Goal: Contribute content

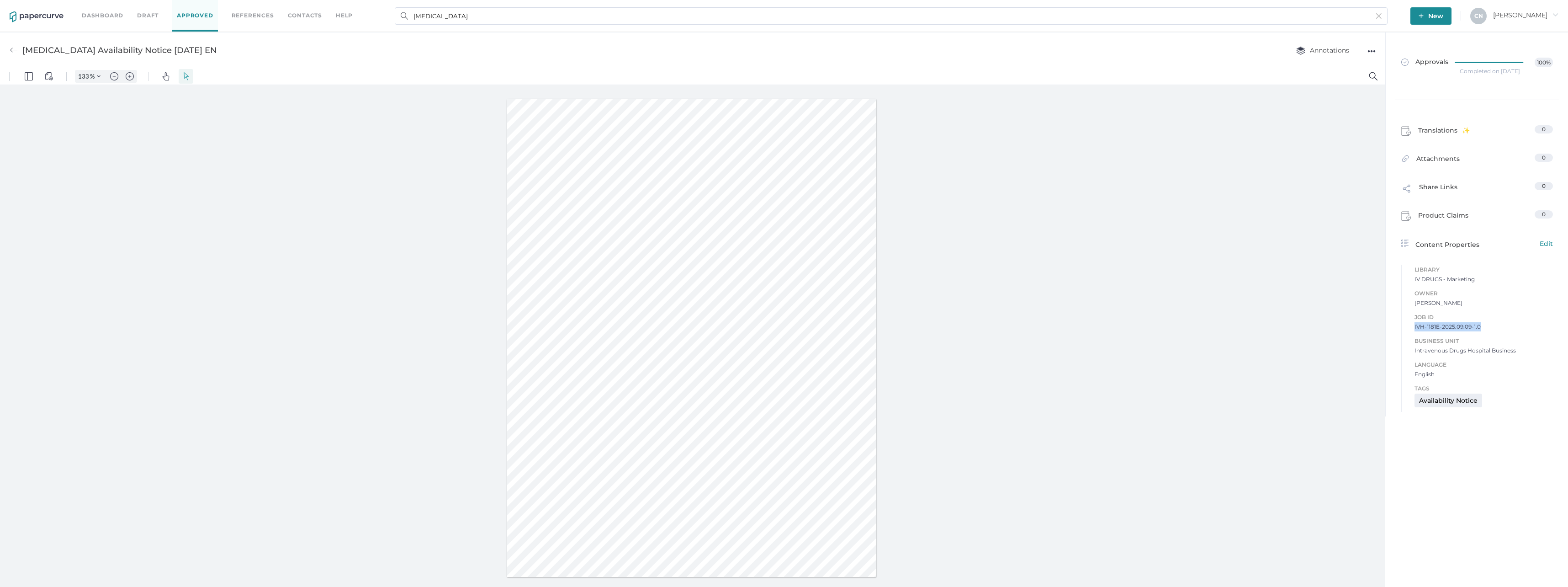
click at [32, 20] on img at bounding box center [37, 17] width 54 height 11
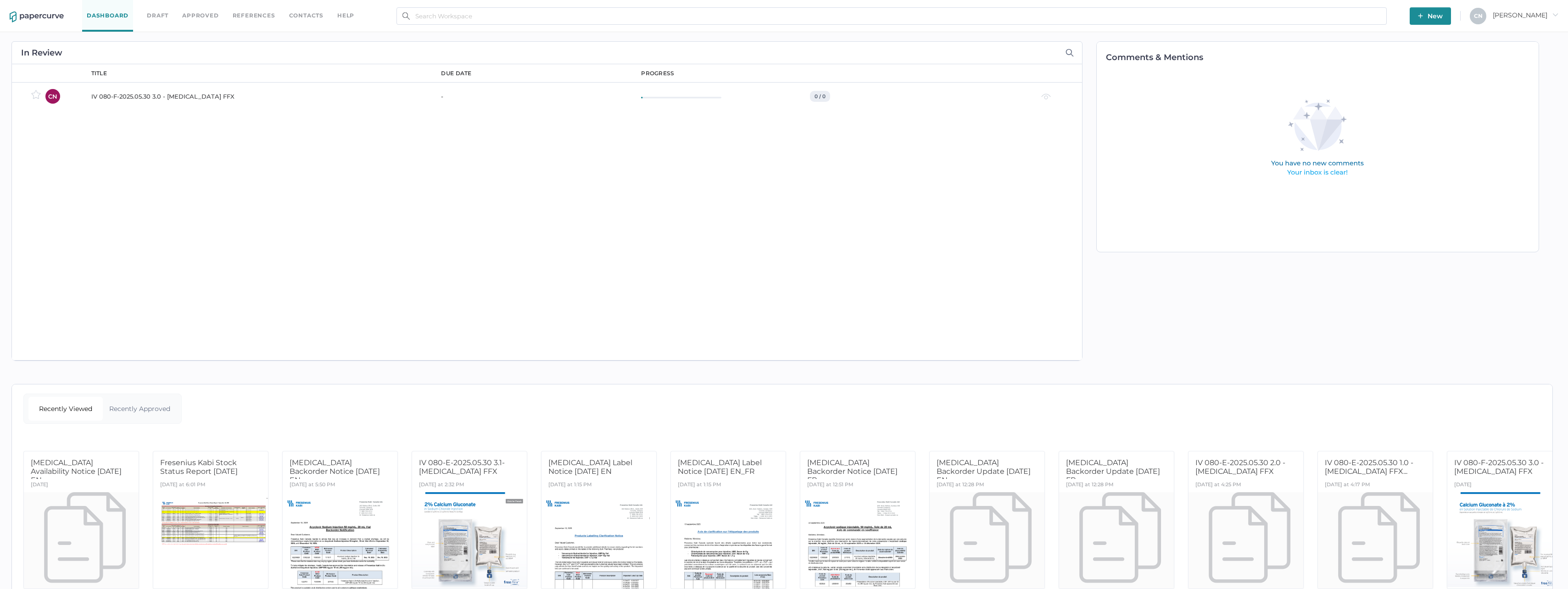
click at [1535, 11] on span "Cristina arrow_right" at bounding box center [1525, 15] width 65 height 9
click at [1514, 48] on span "My Account" at bounding box center [1511, 53] width 77 height 17
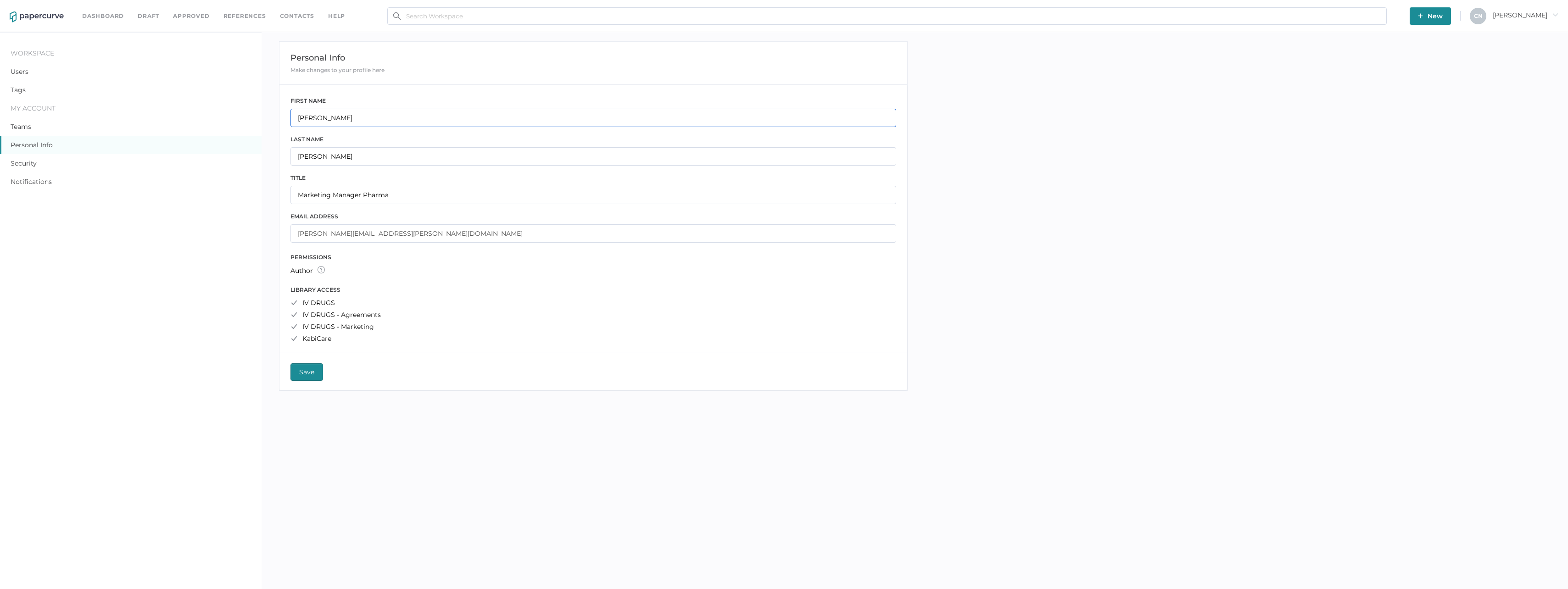
click at [326, 125] on input "[PERSON_NAME]" at bounding box center [594, 118] width 606 height 18
click at [327, 161] on input "Nunez" at bounding box center [594, 156] width 606 height 18
click at [328, 198] on input "Marketing Manager Pharma" at bounding box center [594, 195] width 606 height 18
click at [334, 269] on div "author View Draft and Approved content Leave comments and link references Submi…" at bounding box center [594, 270] width 606 height 9
click at [345, 334] on ul "IV DRUGS IV DRUGS - Agreements IV DRUGS - Marketing KabiCare" at bounding box center [594, 321] width 606 height 44
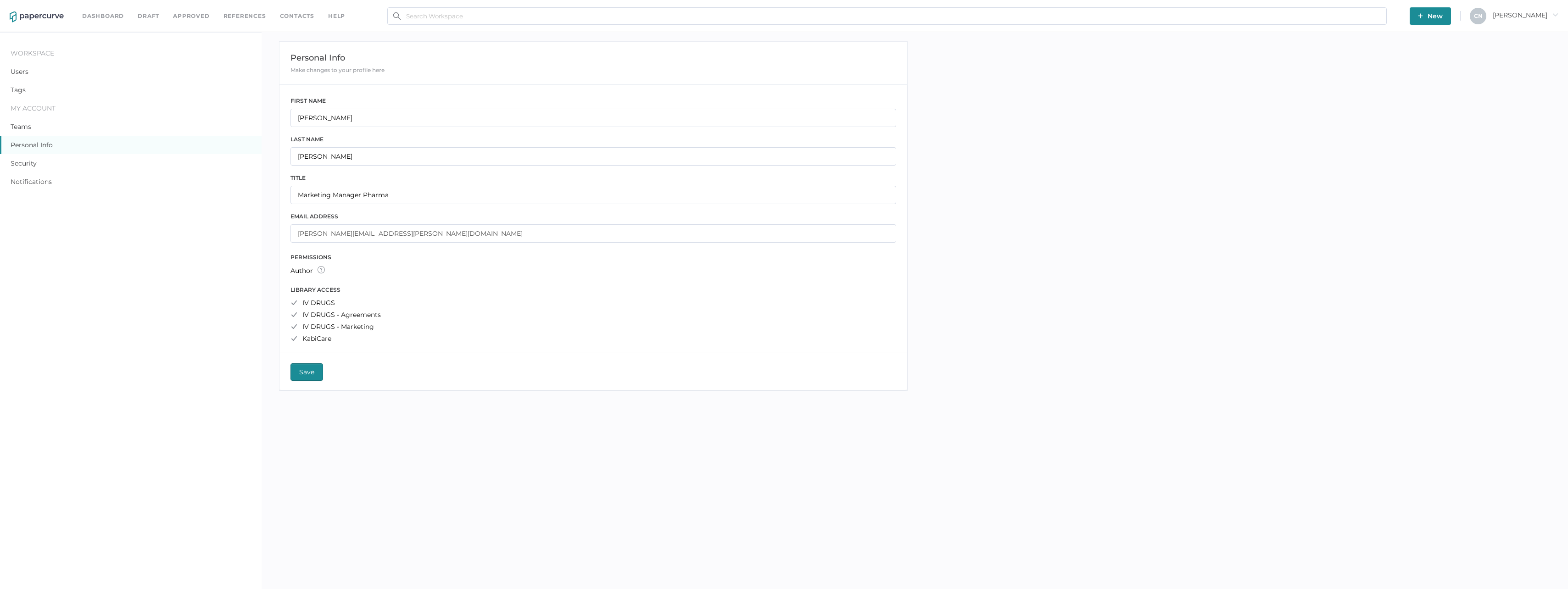
click at [50, 102] on div "My Account" at bounding box center [131, 108] width 262 height 18
click at [49, 105] on div "My Account" at bounding box center [131, 108] width 262 height 18
click at [325, 378] on div "Save" at bounding box center [594, 366] width 628 height 29
click at [315, 374] on button "Save" at bounding box center [306, 371] width 32 height 18
click at [301, 367] on span "Save" at bounding box center [306, 371] width 15 height 16
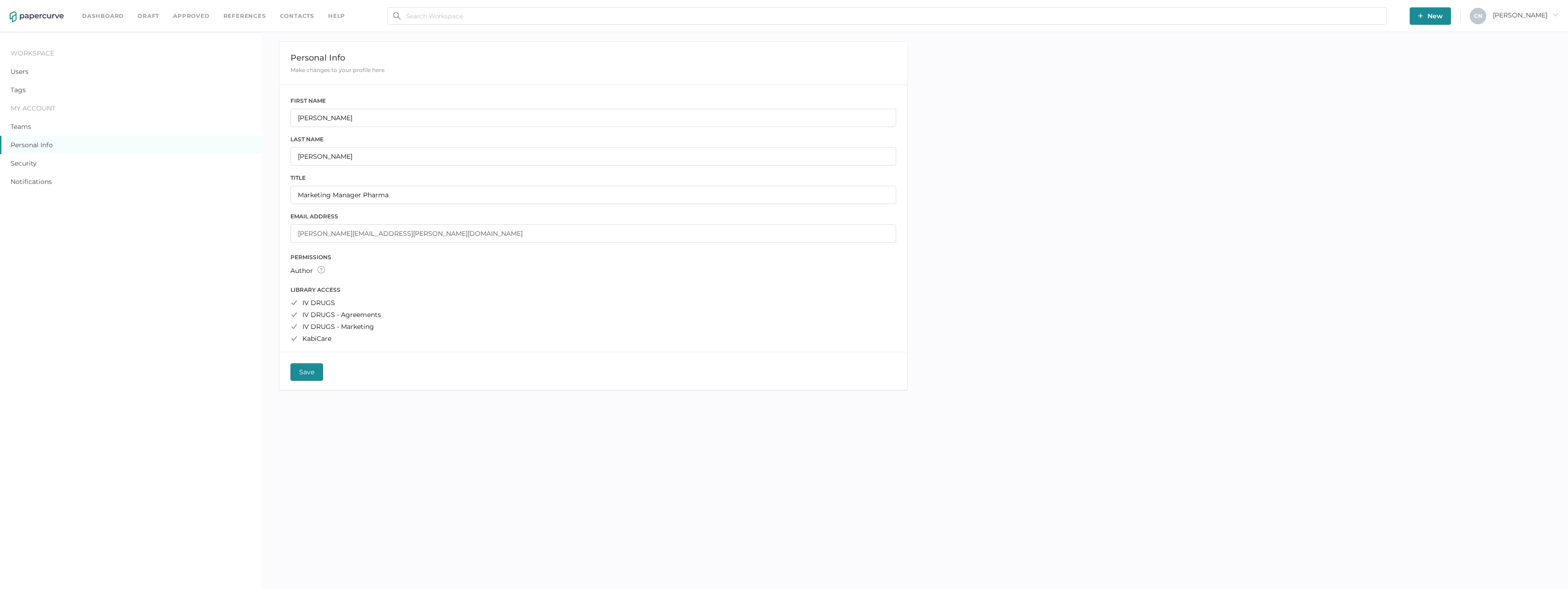
click at [306, 371] on span "Save" at bounding box center [306, 371] width 15 height 16
click at [100, 10] on div "Dashboard Draft Approved References Contacts help New C N Cristina arrow_right" at bounding box center [784, 16] width 1568 height 32
click at [99, 13] on link "Dashboard" at bounding box center [103, 16] width 42 height 10
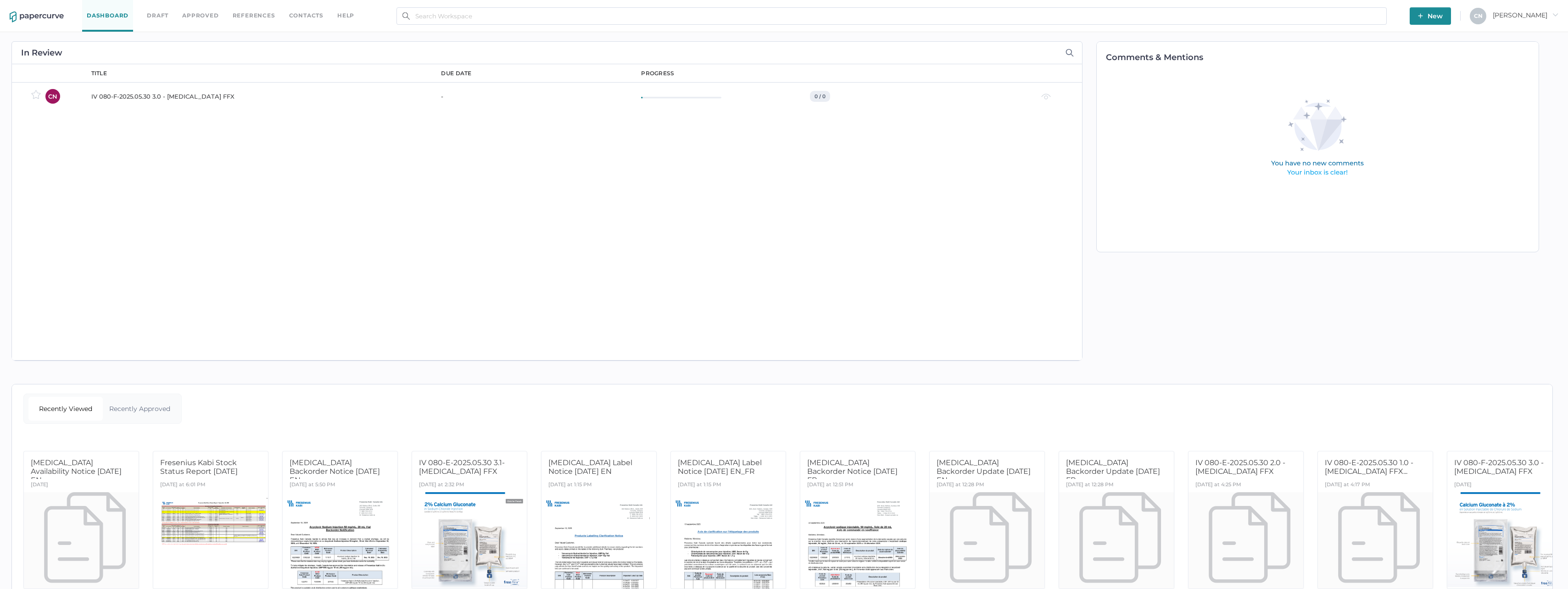
click at [1447, 15] on button "New" at bounding box center [1430, 16] width 42 height 18
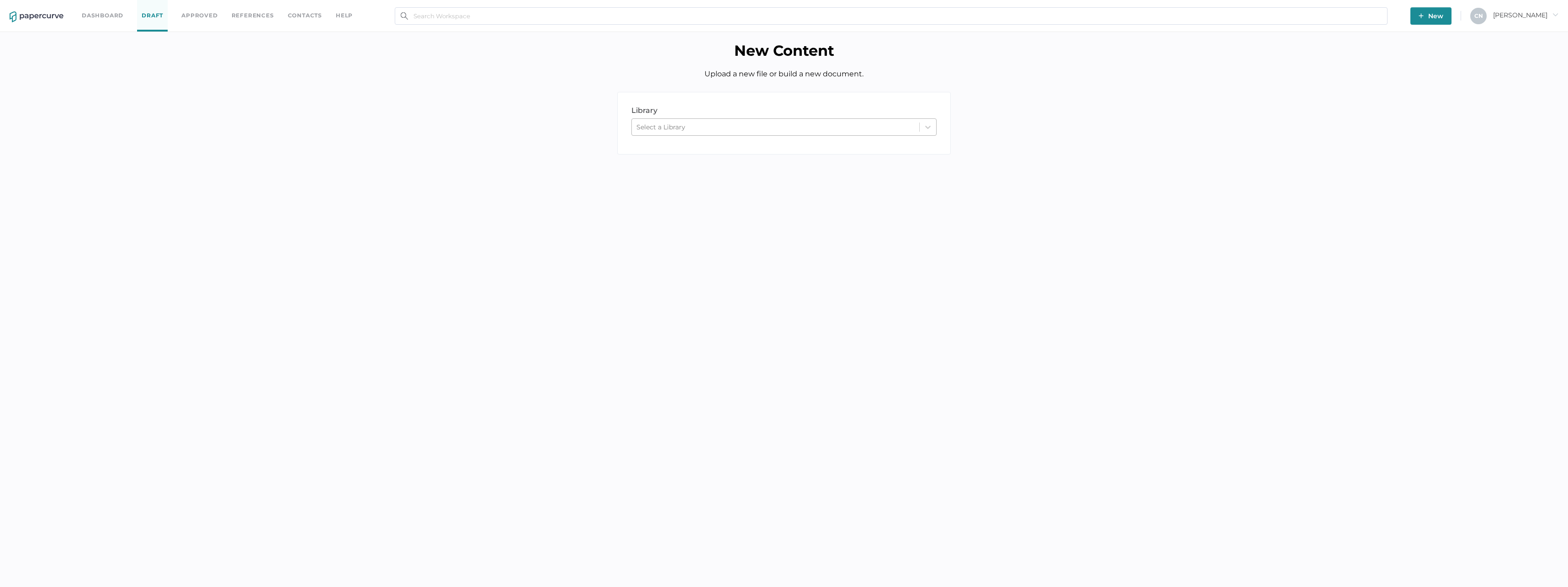
click at [688, 133] on div "library LIBRARY Select a Library" at bounding box center [784, 123] width 334 height 63
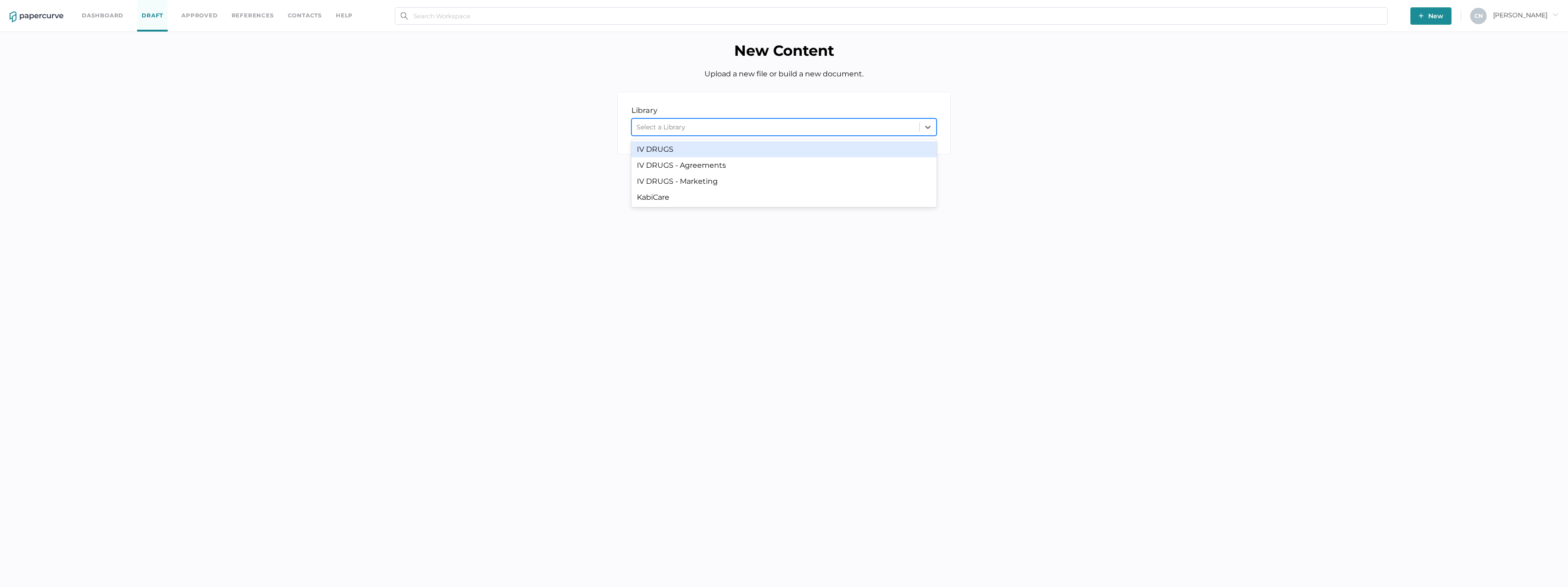
click at [688, 133] on div "Select a Library" at bounding box center [775, 127] width 287 height 14
click at [686, 164] on div "IV DRUGS - Agreements" at bounding box center [783, 165] width 305 height 16
click at [689, 130] on div "IV DRUGS - Agreements" at bounding box center [676, 127] width 78 height 9
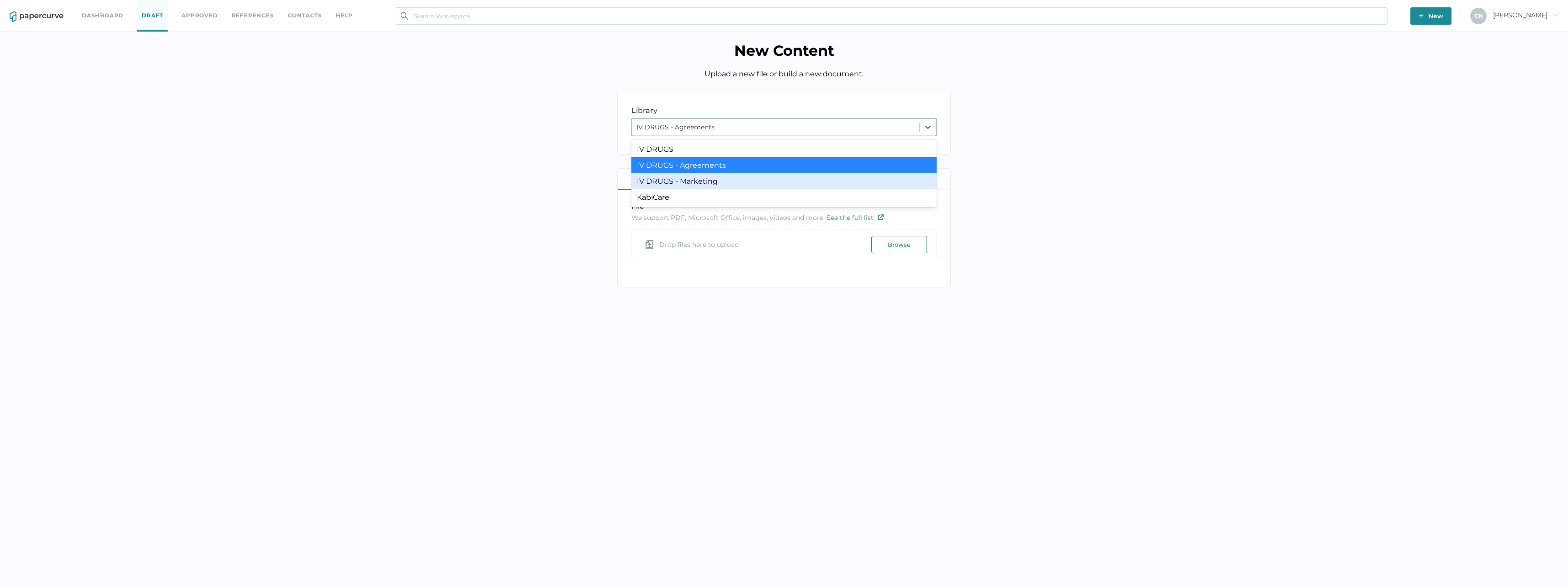
click at [685, 175] on div "IV DRUGS - Marketing" at bounding box center [783, 181] width 305 height 16
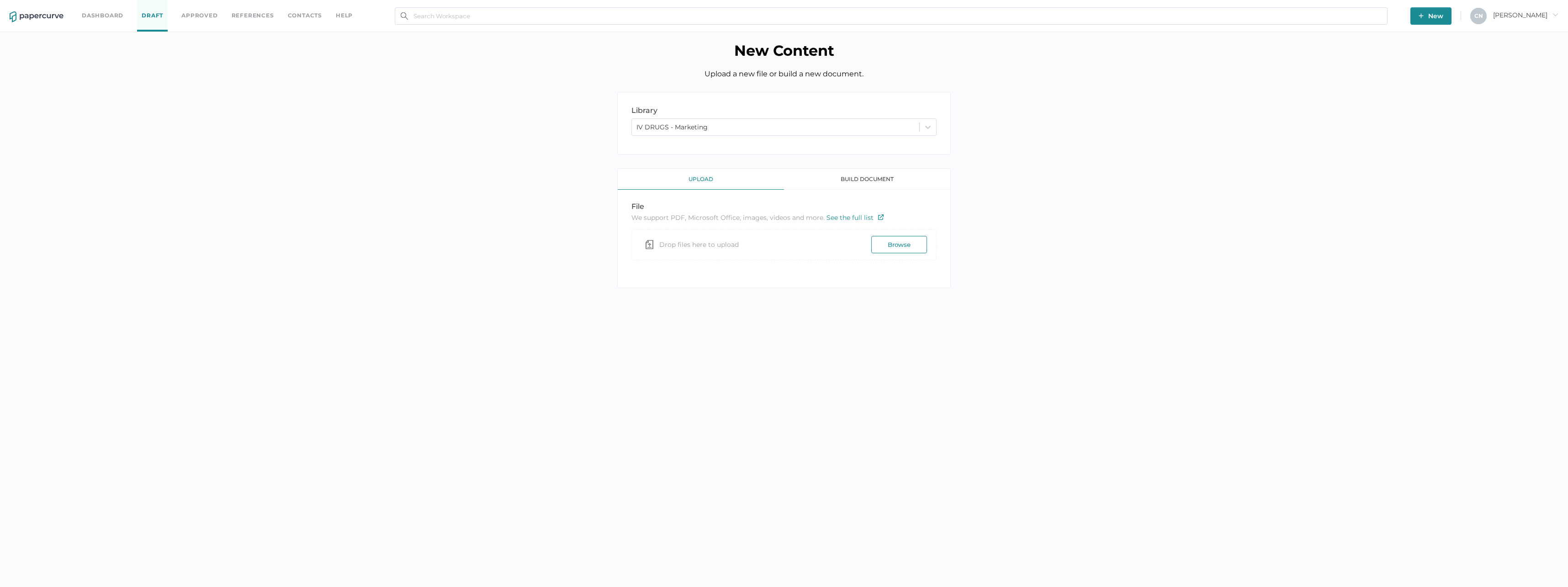
click at [687, 177] on div "upload" at bounding box center [701, 179] width 166 height 21
click at [703, 245] on span "Drop files here to upload" at bounding box center [699, 245] width 80 height 21
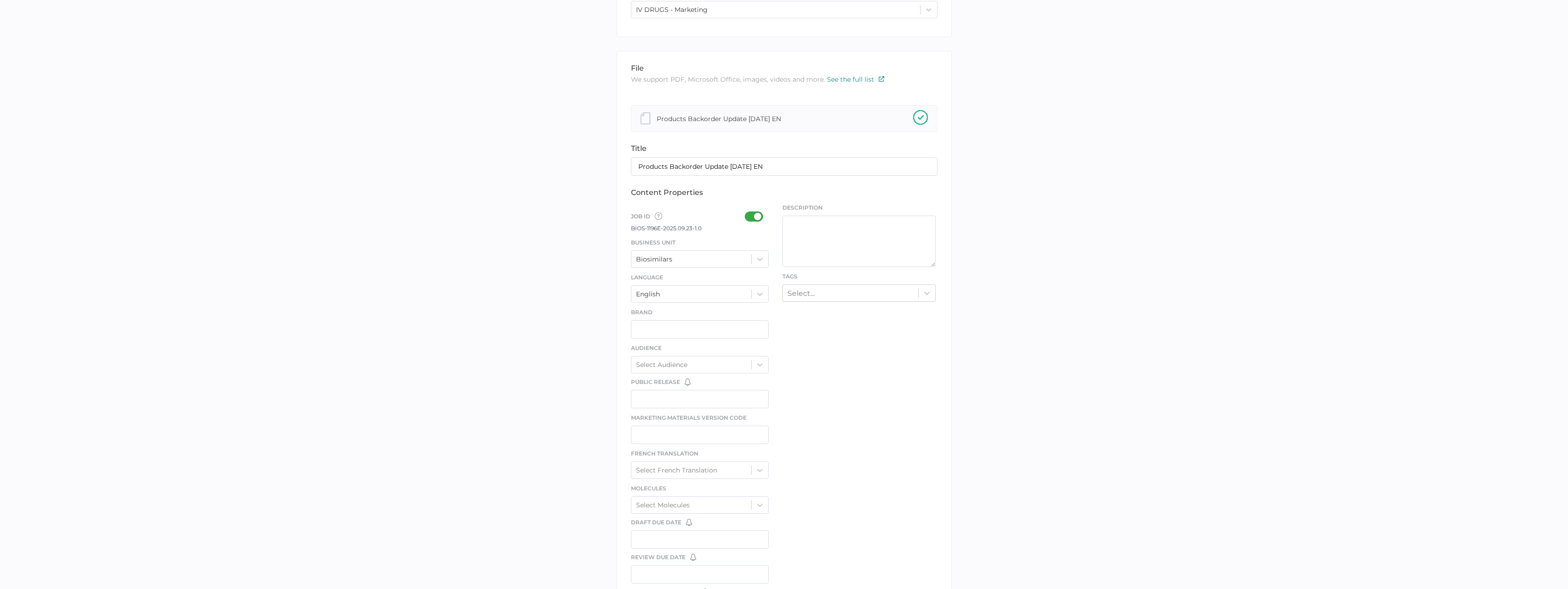
scroll to position [137, 0]
click at [753, 202] on label at bounding box center [756, 197] width 24 height 12
click at [746, 193] on input "checkbox" at bounding box center [746, 193] width 0 height 0
click at [753, 197] on div at bounding box center [756, 197] width 24 height 10
click at [746, 193] on input "checkbox" at bounding box center [746, 193] width 0 height 0
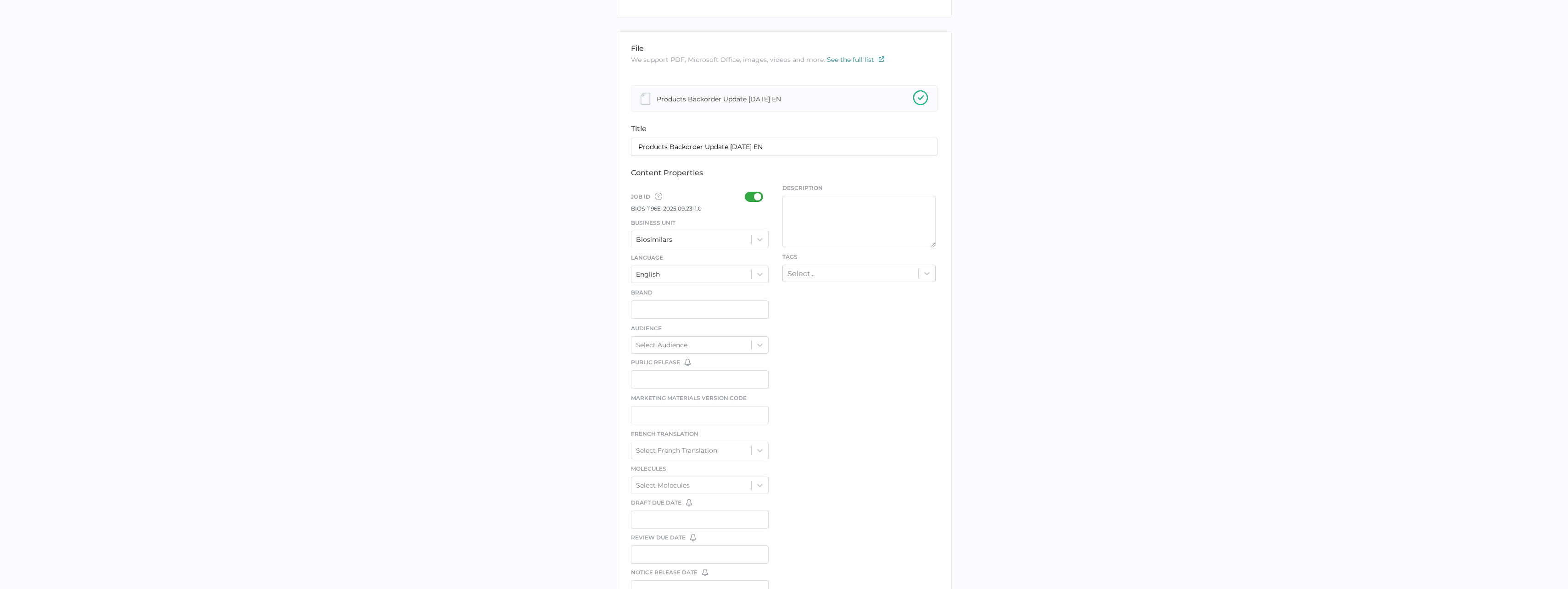
click at [753, 197] on div at bounding box center [756, 197] width 24 height 10
click at [746, 193] on input "checkbox" at bounding box center [746, 193] width 0 height 0
click at [751, 246] on div "Biosimilars" at bounding box center [700, 240] width 138 height 18
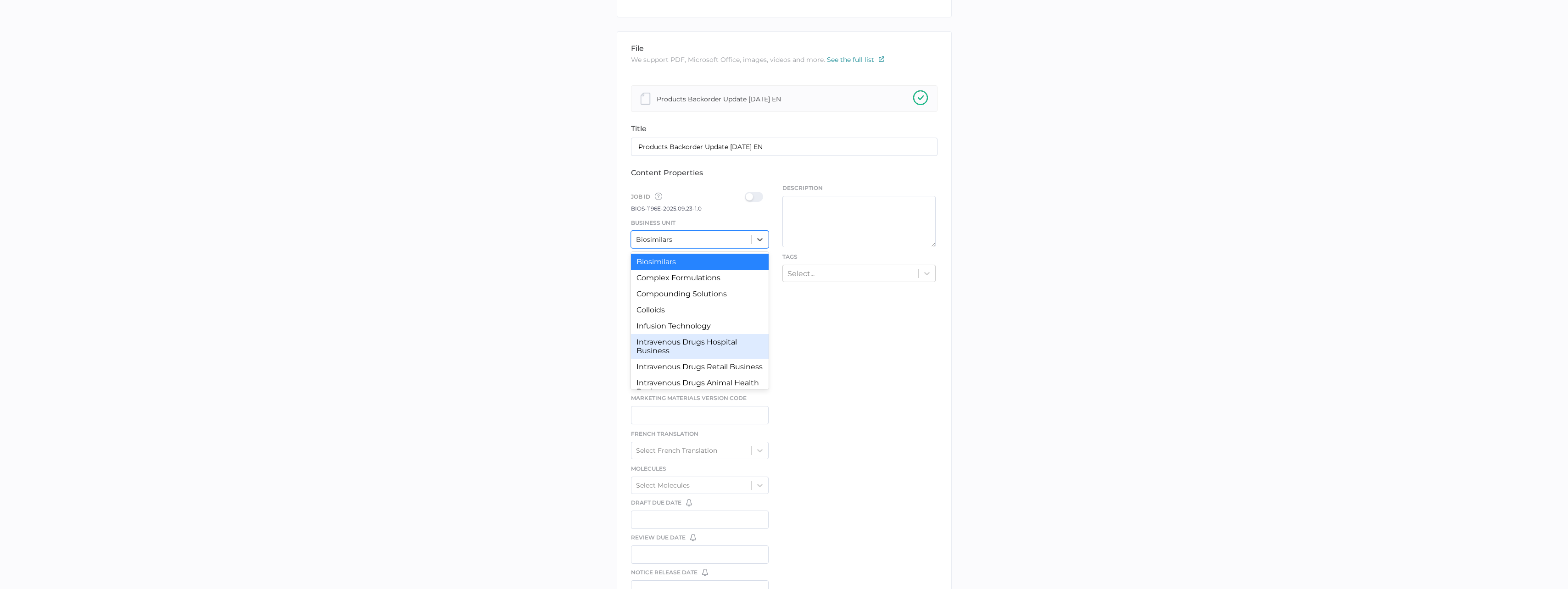
click at [713, 340] on div "Intravenous Drugs Hospital Business" at bounding box center [700, 346] width 138 height 25
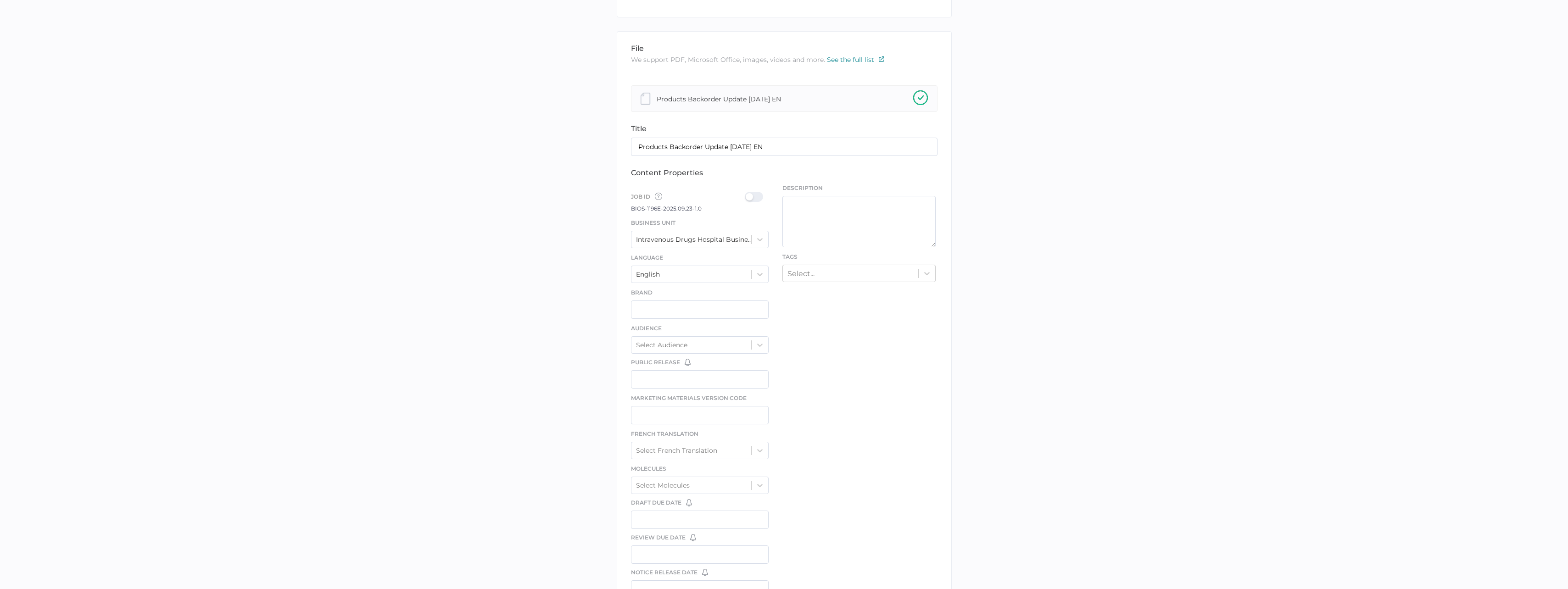
click at [755, 196] on div at bounding box center [756, 197] width 24 height 10
click at [746, 193] on input "checkbox" at bounding box center [746, 193] width 0 height 0
click at [710, 349] on div "Select Molecules" at bounding box center [691, 348] width 120 height 14
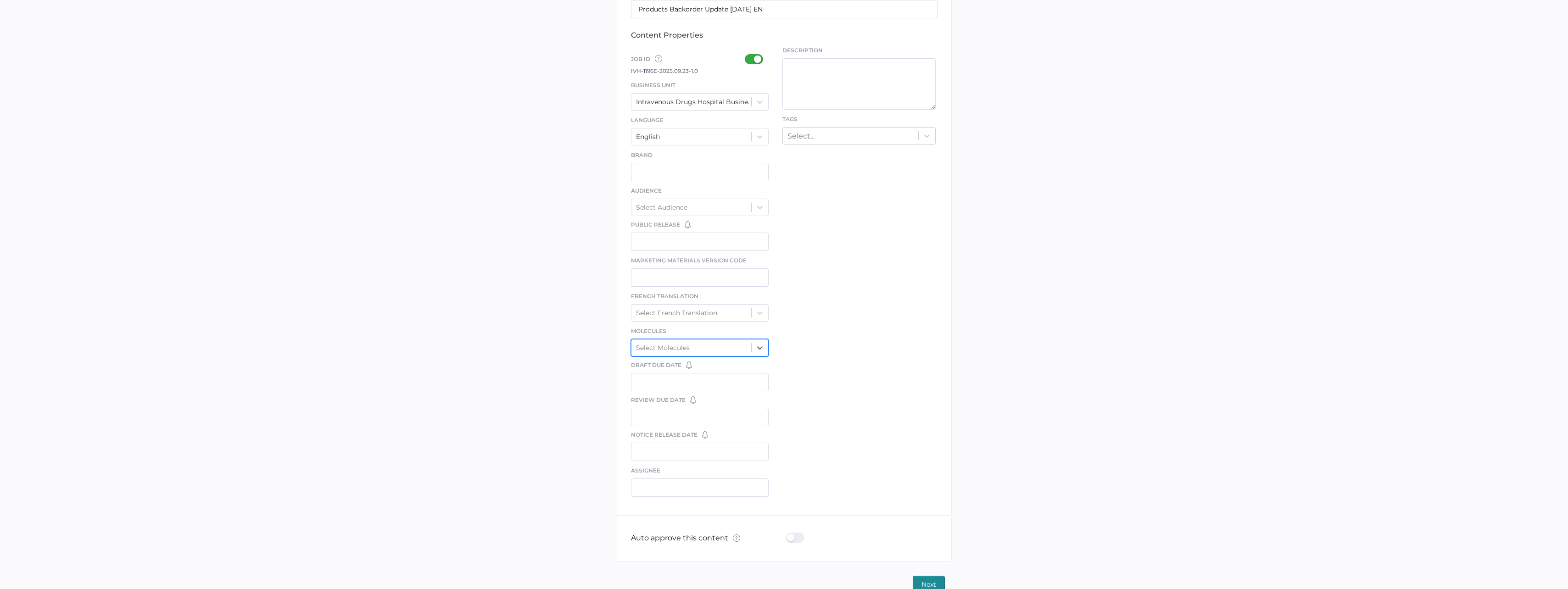
click at [710, 349] on div "Select Molecules" at bounding box center [691, 348] width 120 height 14
click at [743, 334] on div "Select Molecules" at bounding box center [691, 329] width 120 height 14
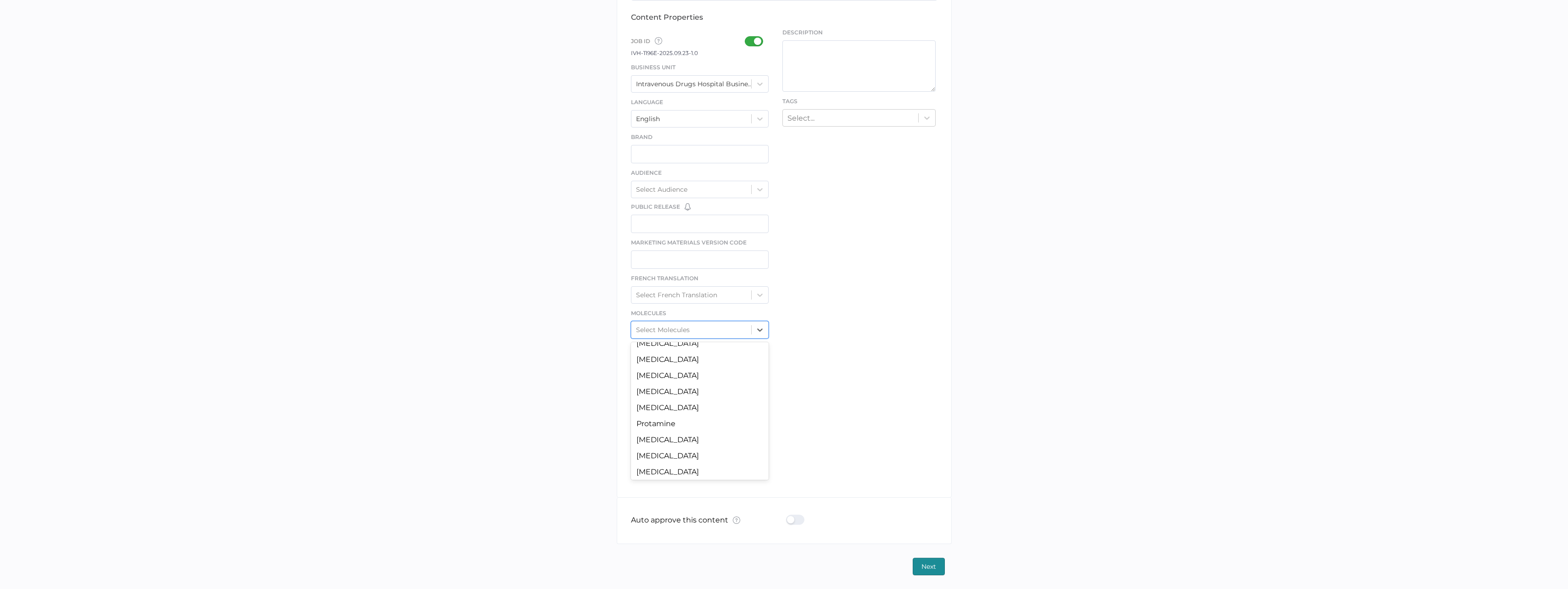
scroll to position [813, 0]
click at [685, 442] on div "Voriconazole" at bounding box center [700, 437] width 138 height 16
click at [757, 334] on icon at bounding box center [759, 329] width 9 height 9
click at [710, 415] on div "Vancomycin" at bounding box center [700, 418] width 138 height 16
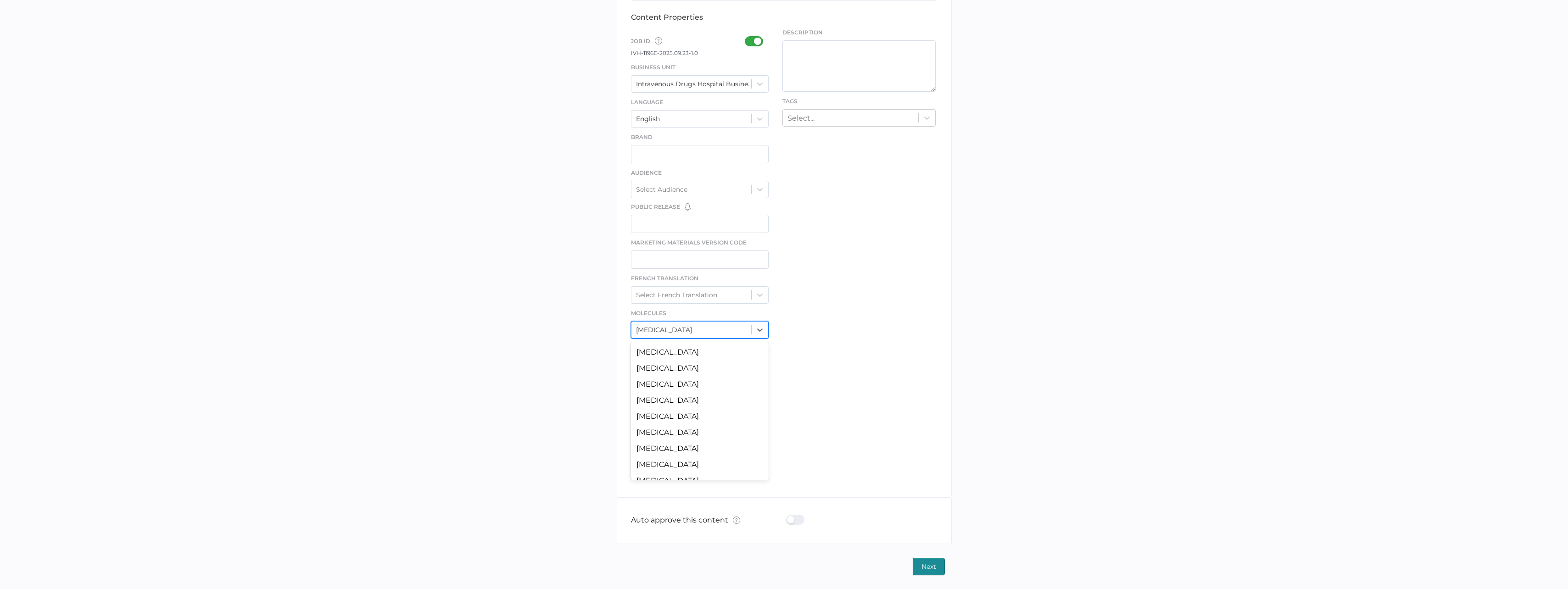
click at [707, 335] on div "Vancomycin" at bounding box center [691, 329] width 120 height 14
click at [707, 335] on div "Vancomycin" at bounding box center [691, 329] width 120 height 14
click at [711, 325] on div "Vancomycin" at bounding box center [691, 329] width 120 height 14
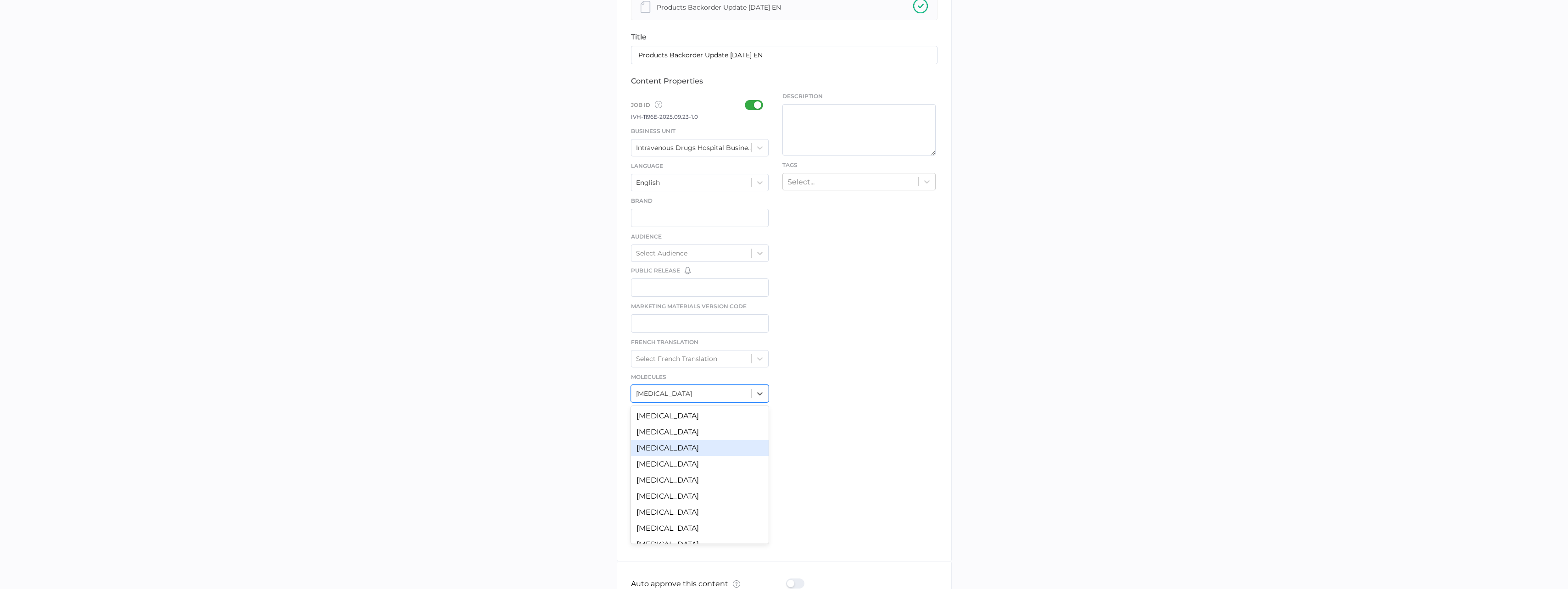
scroll to position [0, 0]
click at [798, 431] on div "file We support PDF, Microsoft Office, images, videos and more. See the full li…" at bounding box center [784, 251] width 335 height 622
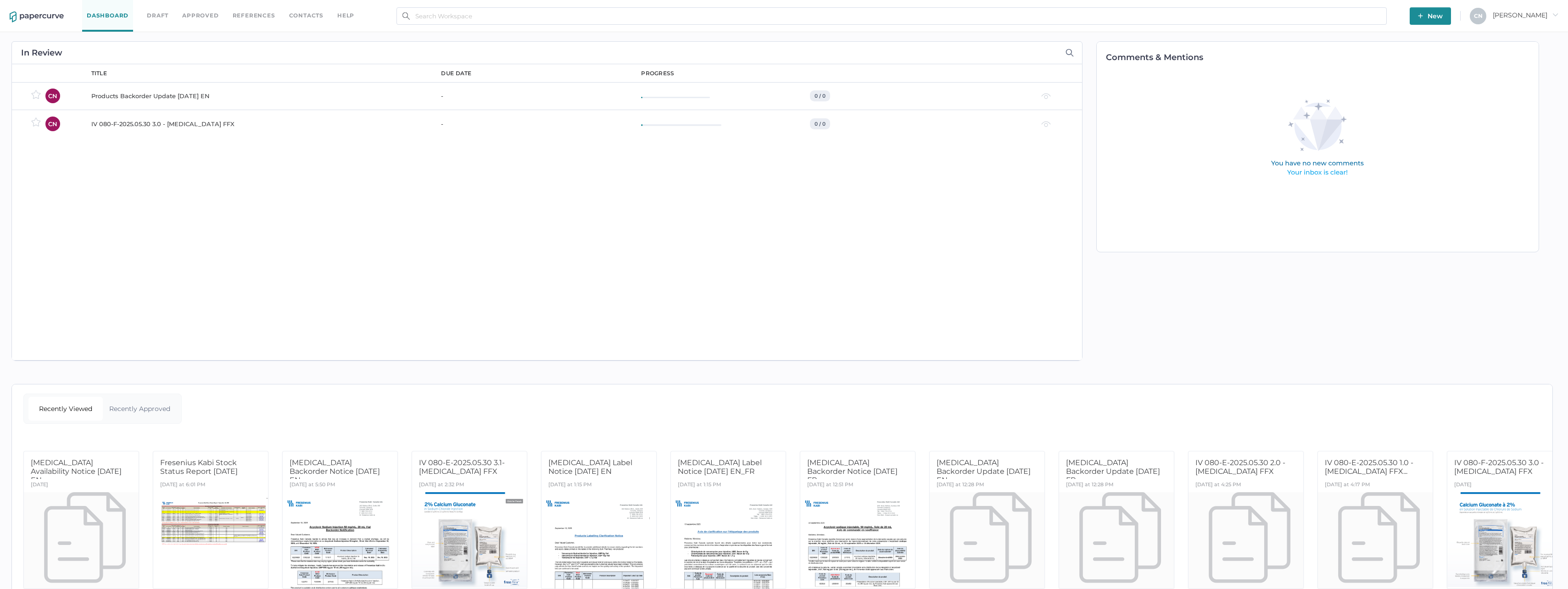
click at [172, 98] on div "Products Backorder Update [DATE] EN" at bounding box center [260, 96] width 339 height 11
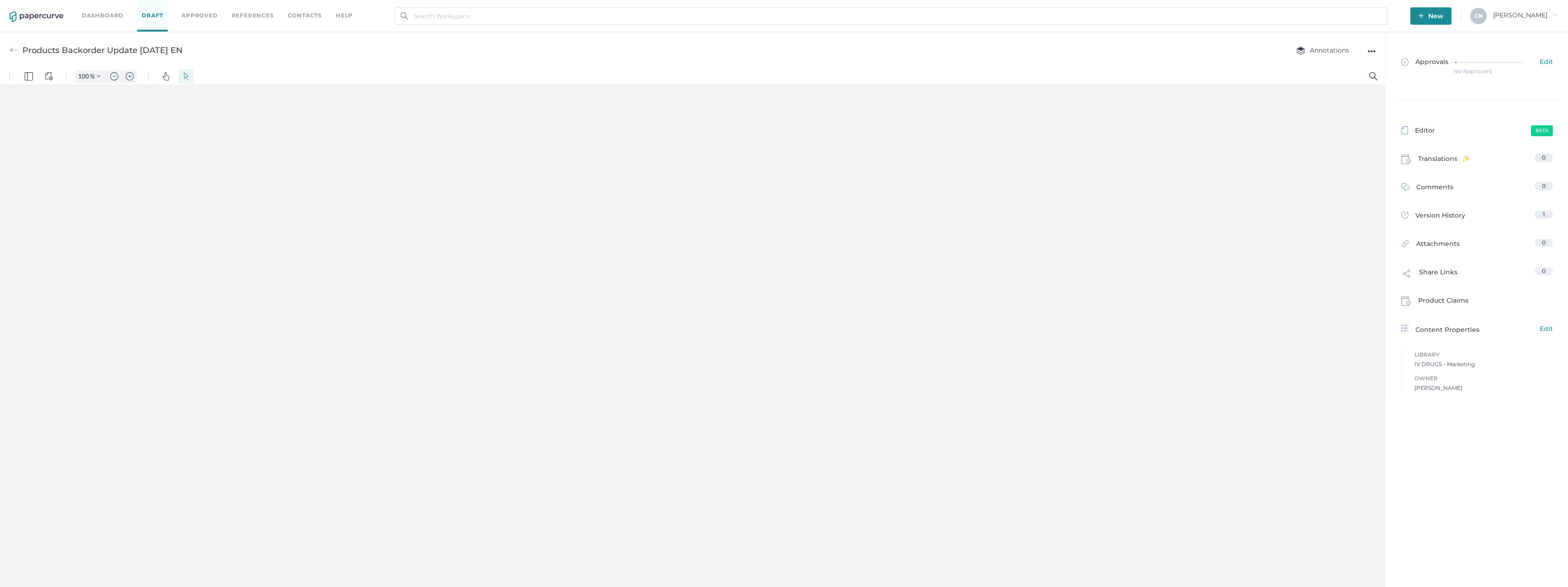
type input "133"
click at [775, 434] on div at bounding box center [691, 334] width 369 height 478
click at [1032, 350] on div at bounding box center [693, 338] width 1385 height 506
click at [1499, 60] on div at bounding box center [1494, 61] width 78 height 7
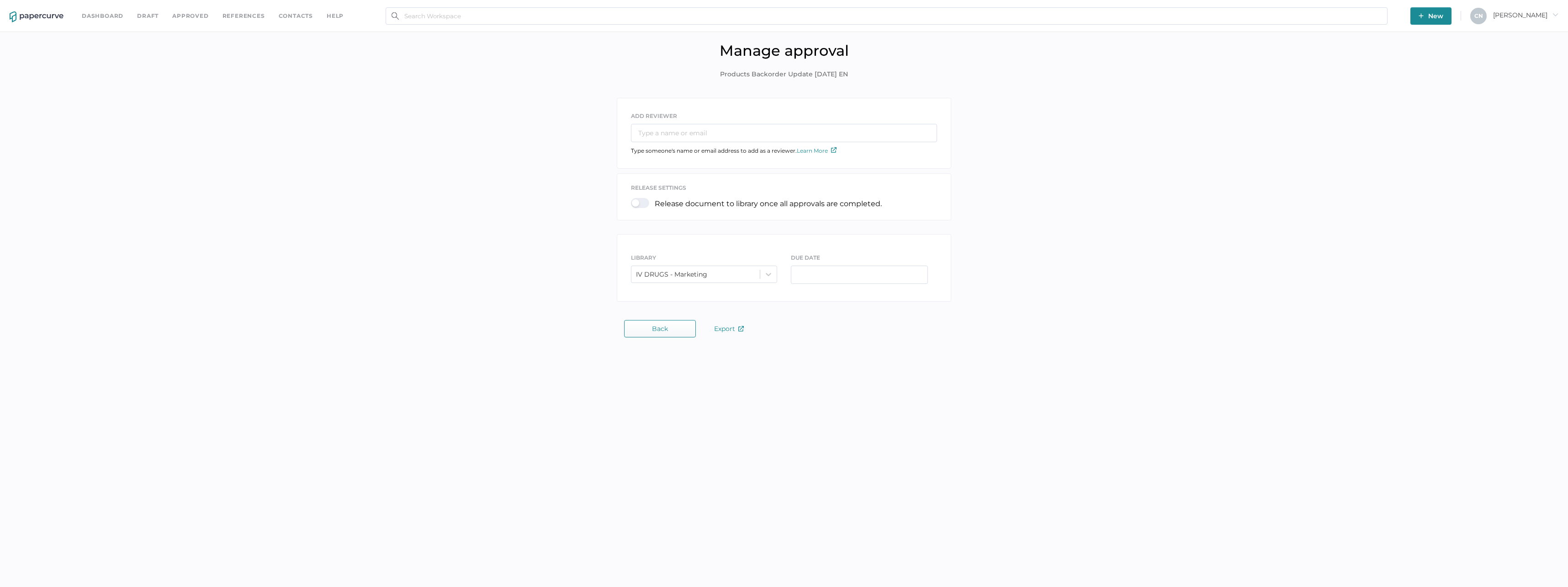
click at [648, 202] on div at bounding box center [643, 203] width 24 height 10
click at [633, 199] on input "checkbox" at bounding box center [633, 199] width 0 height 0
click at [681, 139] on input "text" at bounding box center [784, 133] width 306 height 18
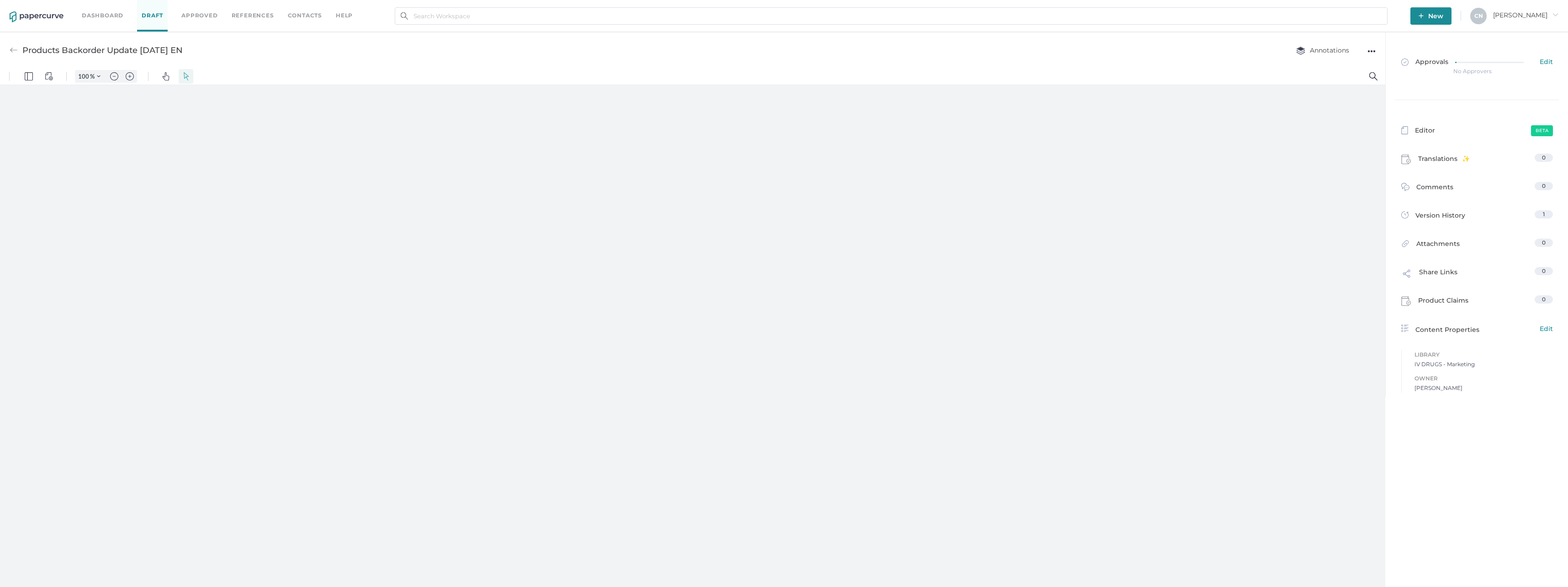
type input "133"
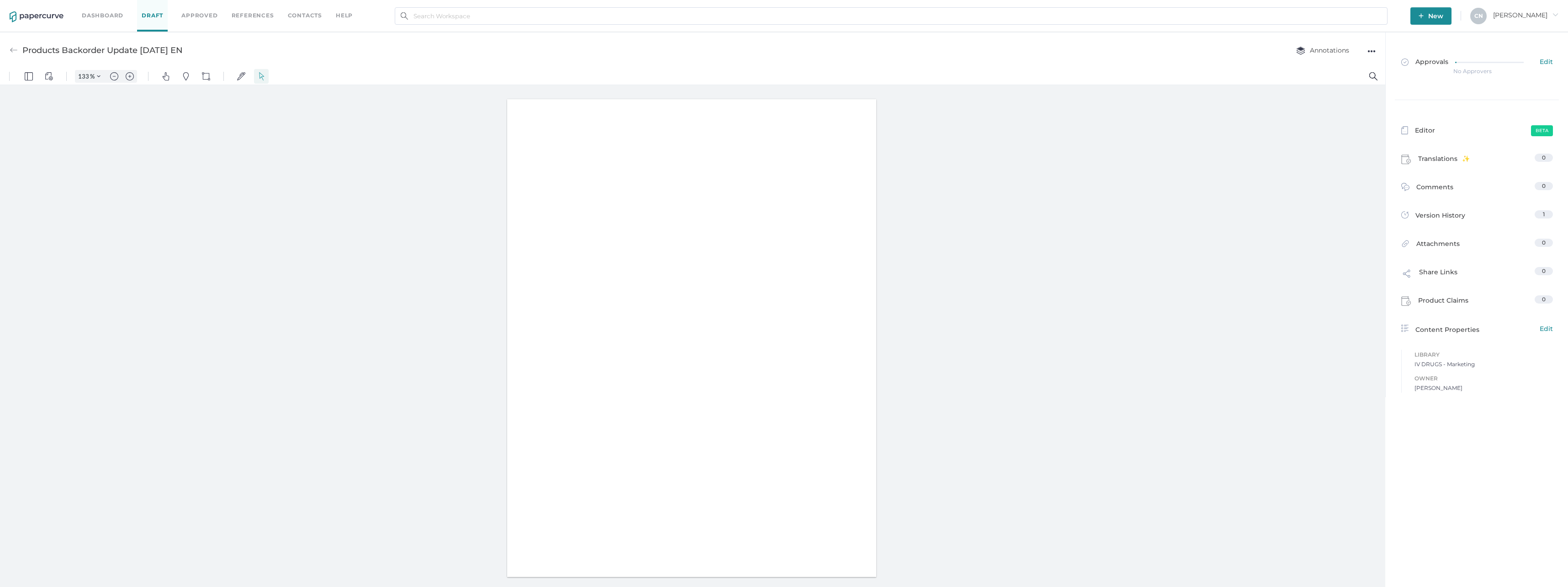
click at [1363, 51] on div "Annotations ●●●" at bounding box center [1326, 50] width 98 height 18
click at [1366, 51] on div "Annotations ●●●" at bounding box center [1326, 50] width 98 height 18
click at [1367, 51] on div "●●●" at bounding box center [1371, 51] width 9 height 13
click at [1308, 81] on span "Delete" at bounding box center [1335, 86] width 63 height 17
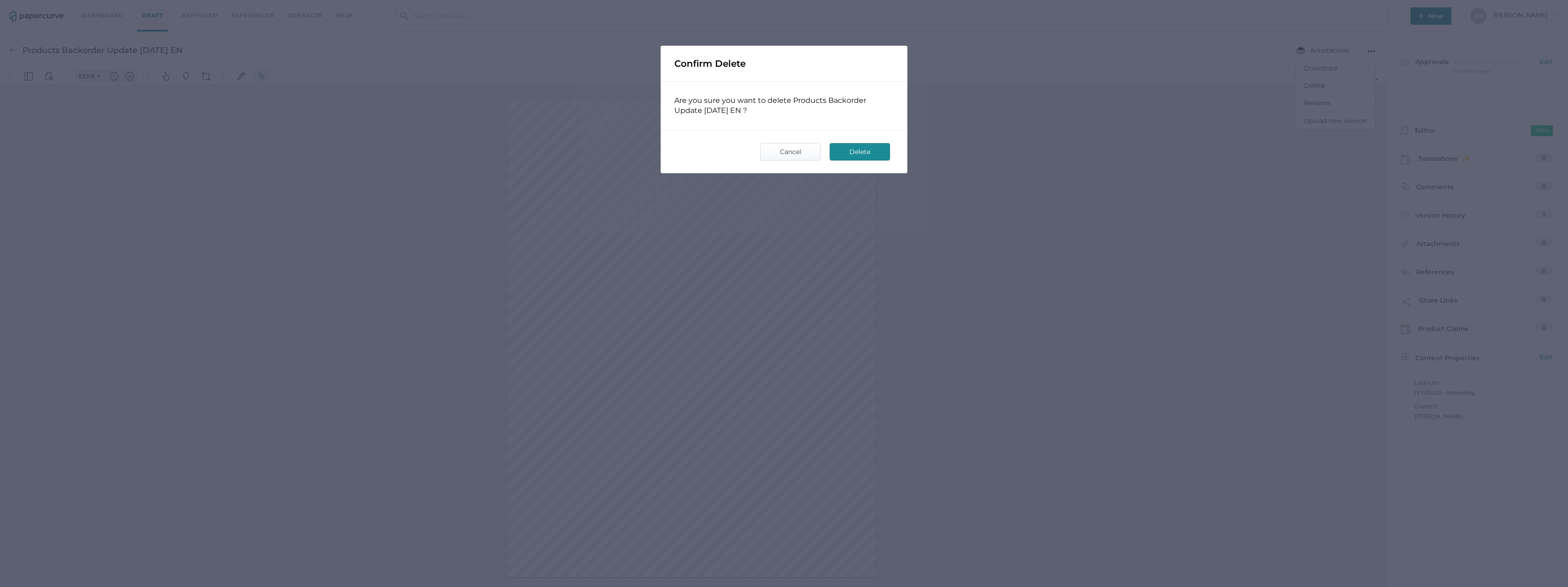
click at [852, 152] on span "Delete" at bounding box center [859, 152] width 43 height 16
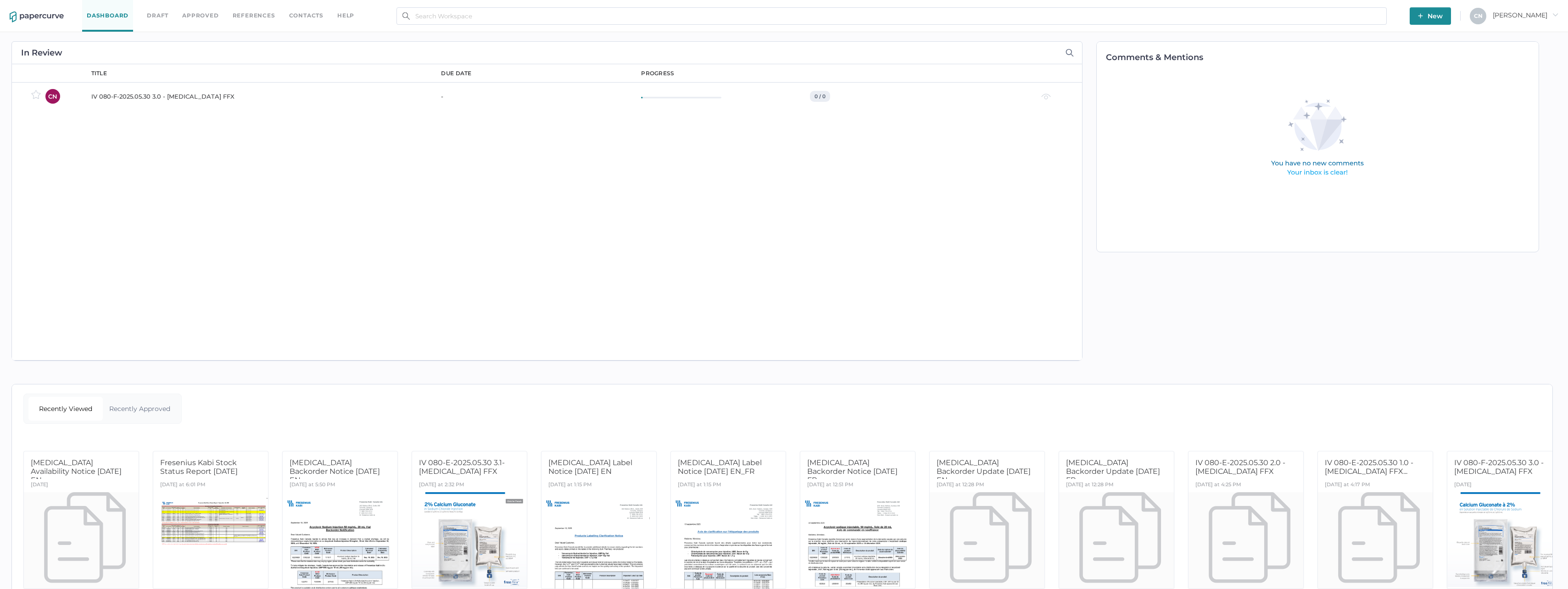
click at [1442, 13] on button "New" at bounding box center [1430, 16] width 42 height 18
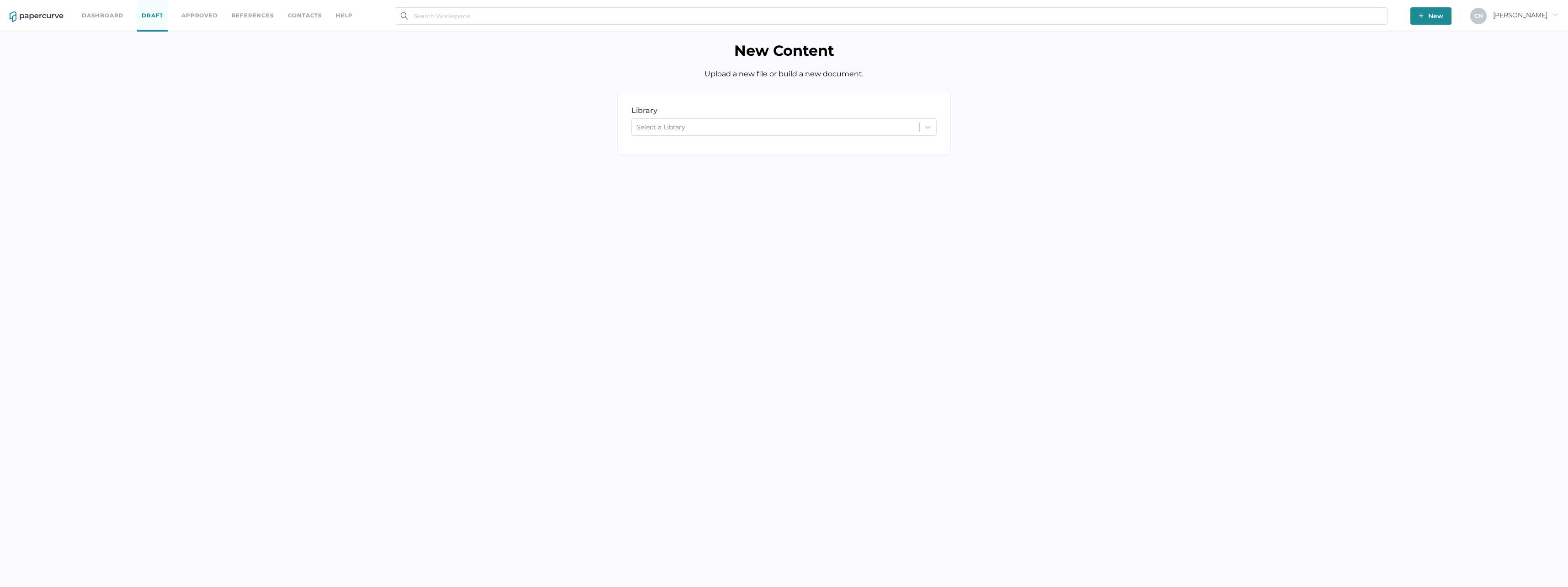
click at [880, 142] on div "library LIBRARY Select a Library" at bounding box center [784, 123] width 334 height 63
click at [877, 133] on div "Select a Library" at bounding box center [775, 127] width 287 height 14
click at [723, 173] on div "IV DRUGS - Marketing" at bounding box center [783, 181] width 305 height 16
click at [923, 241] on button "Browse" at bounding box center [899, 244] width 56 height 18
